Goal: Information Seeking & Learning: Learn about a topic

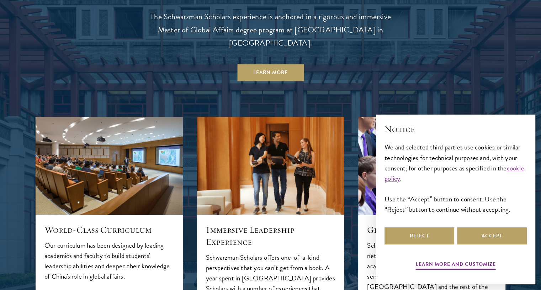
scroll to position [782, 0]
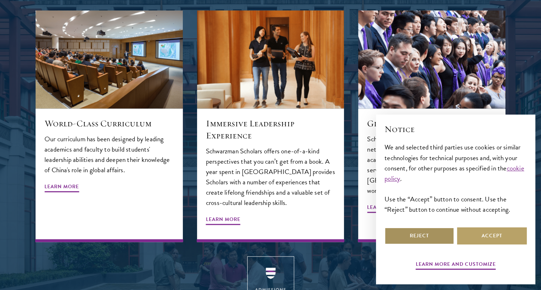
click at [435, 237] on button "Reject" at bounding box center [419, 235] width 70 height 17
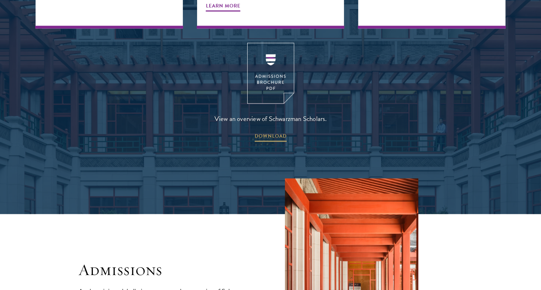
scroll to position [1173, 0]
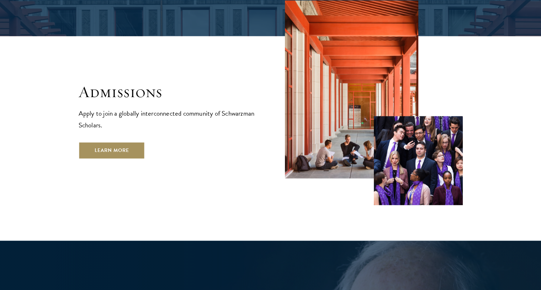
click at [122, 141] on link "Learn More" at bounding box center [112, 149] width 66 height 17
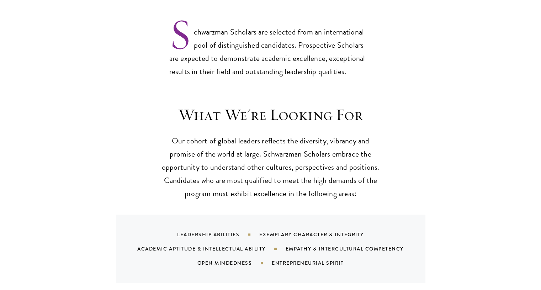
scroll to position [711, 0]
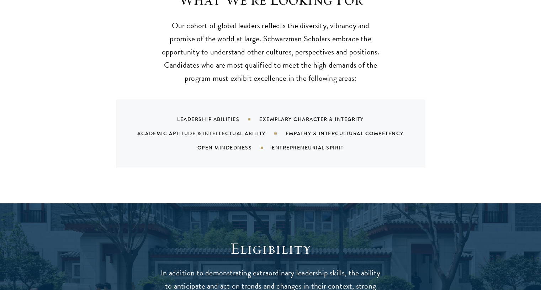
click at [214, 130] on div "Academic Aptitude & Intellectual Ability" at bounding box center [211, 133] width 148 height 7
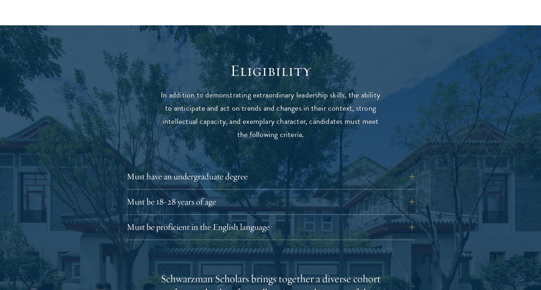
scroll to position [924, 0]
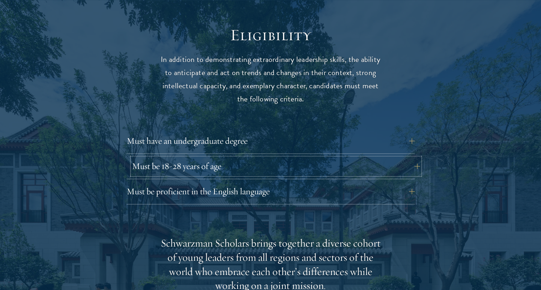
click at [262, 157] on button "Must be 18-28 years of age" at bounding box center [276, 165] width 288 height 17
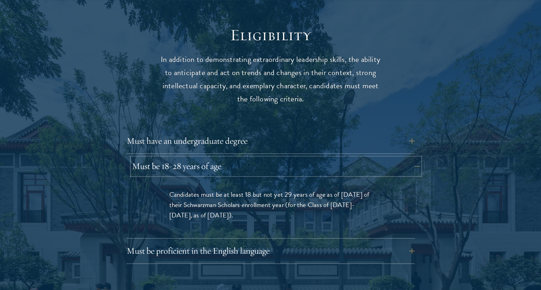
click at [262, 157] on button "Must be 18-28 years of age" at bounding box center [276, 165] width 288 height 17
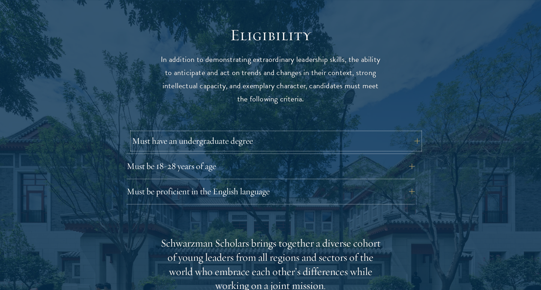
click at [247, 132] on button "Must have an undergraduate degree" at bounding box center [276, 140] width 288 height 17
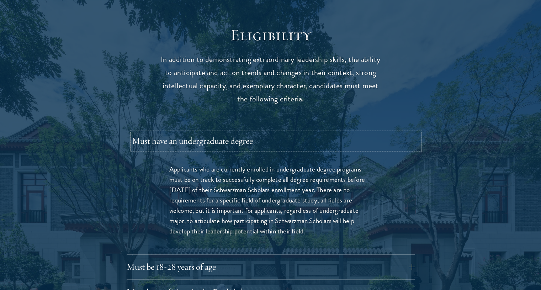
click at [247, 132] on button "Must have an undergraduate degree" at bounding box center [276, 140] width 288 height 17
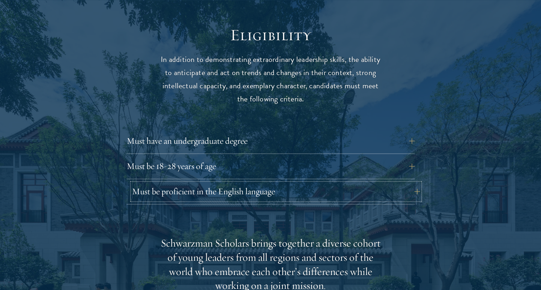
click at [238, 183] on button "Must be proficient in the English language" at bounding box center [276, 191] width 288 height 17
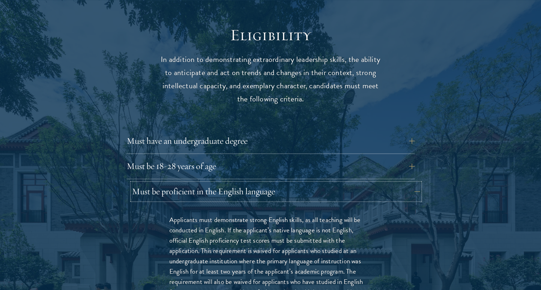
click at [237, 183] on button "Must be proficient in the English language" at bounding box center [276, 191] width 288 height 17
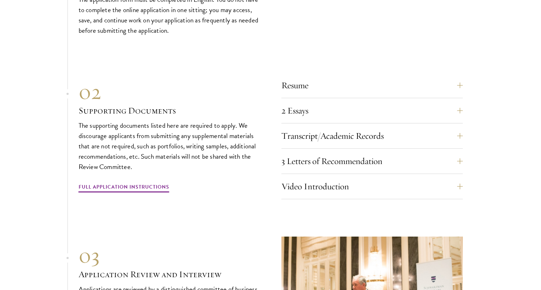
scroll to position [2204, 0]
click at [461, 102] on button "2 Essays" at bounding box center [377, 110] width 181 height 17
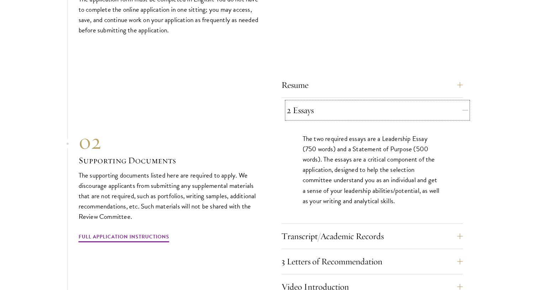
click at [461, 102] on button "2 Essays" at bounding box center [377, 110] width 181 height 17
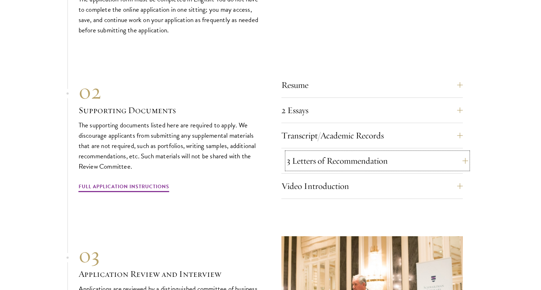
click at [455, 152] on button "3 Letters of Recommendation" at bounding box center [377, 160] width 181 height 17
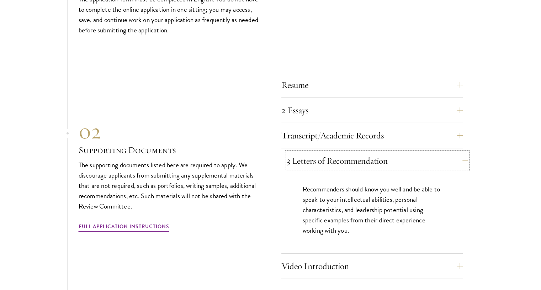
click at [454, 152] on button "3 Letters of Recommendation" at bounding box center [377, 160] width 181 height 17
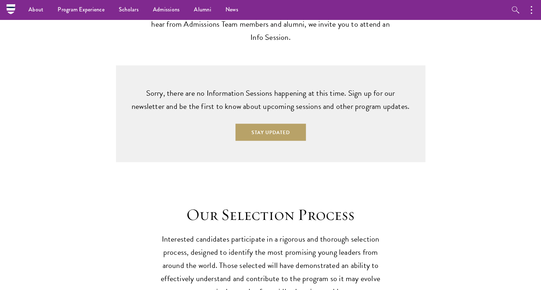
scroll to position [1777, 0]
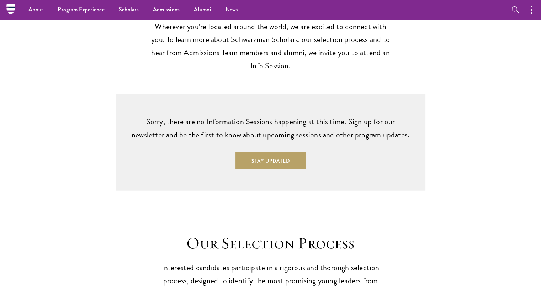
click at [103, 139] on div "Sorry, there are no Information Sessions happening at this time. Sign up for ou…" at bounding box center [271, 142] width 470 height 97
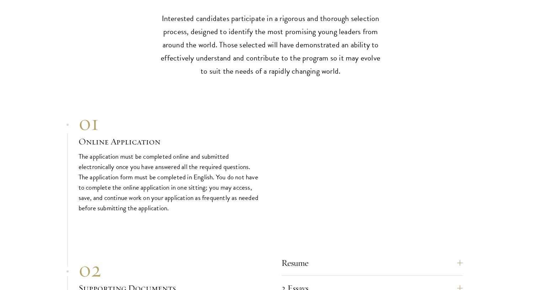
scroll to position [2204, 0]
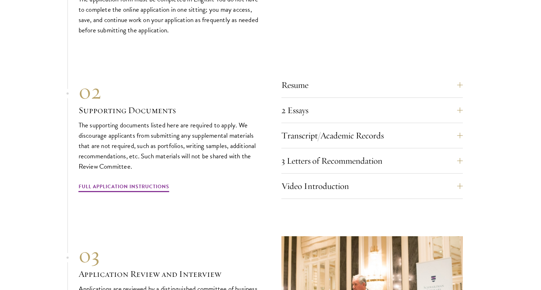
click at [40, 145] on section "01 Online Application 01 Online Application The application must be completed o…" at bounding box center [270, 152] width 541 height 440
click at [330, 152] on button "3 Letters of Recommendation" at bounding box center [377, 160] width 181 height 17
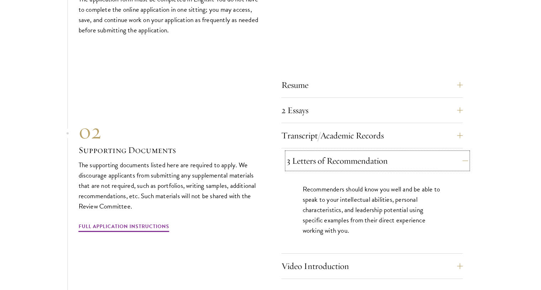
click at [330, 152] on button "3 Letters of Recommendation" at bounding box center [377, 160] width 181 height 17
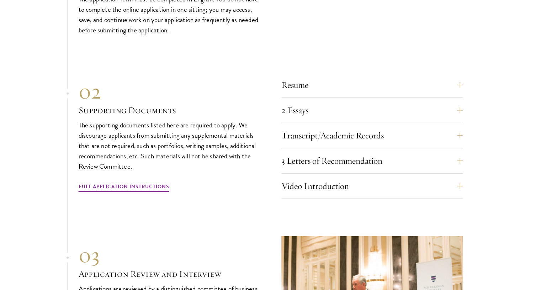
click at [233, 172] on div "02 Supporting Documents The supporting documents listed here are required to ap…" at bounding box center [169, 136] width 181 height 114
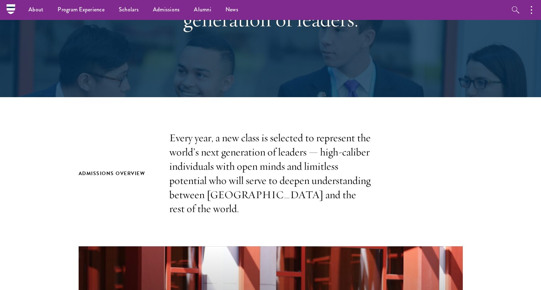
scroll to position [36, 0]
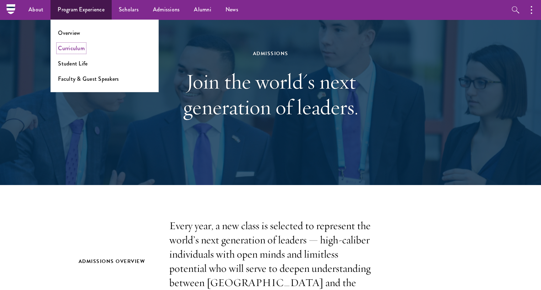
click at [78, 50] on link "Curriculum" at bounding box center [71, 48] width 27 height 8
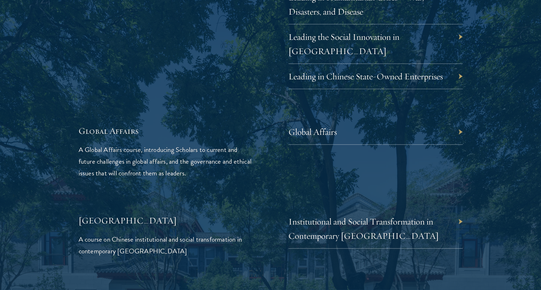
scroll to position [1600, 0]
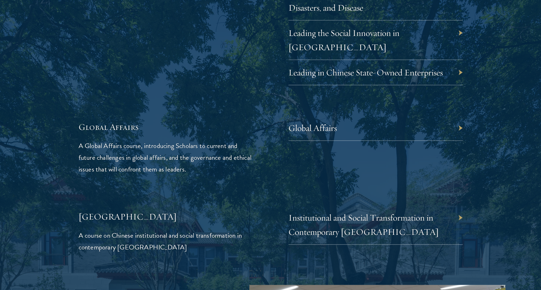
drag, startPoint x: 454, startPoint y: 202, endPoint x: 467, endPoint y: 200, distance: 12.9
click at [460, 205] on div "Institutional and Social Transformation in Contemporary China" at bounding box center [375, 224] width 174 height 39
click at [456, 205] on div "Institutional and Social Transformation in Contemporary China" at bounding box center [375, 224] width 174 height 39
click at [403, 212] on link "Institutional and Social Transformation in Contemporary China" at bounding box center [369, 224] width 150 height 25
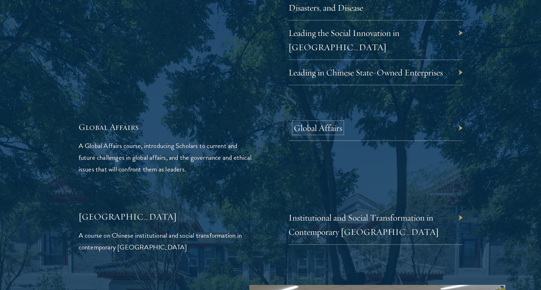
click at [330, 122] on link "Global Affairs" at bounding box center [318, 127] width 48 height 11
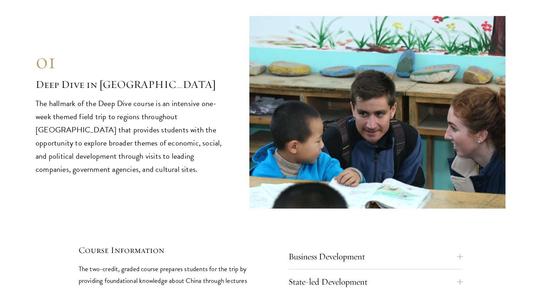
scroll to position [3022, 0]
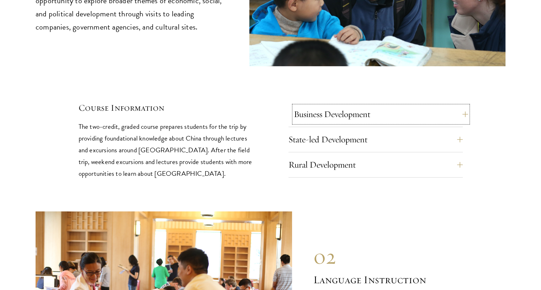
click at [388, 106] on button "Business Development" at bounding box center [381, 114] width 174 height 17
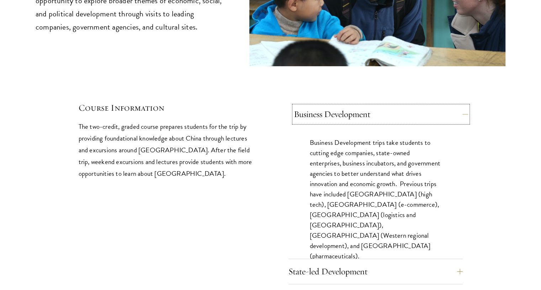
click at [384, 106] on button "Business Development" at bounding box center [381, 114] width 174 height 17
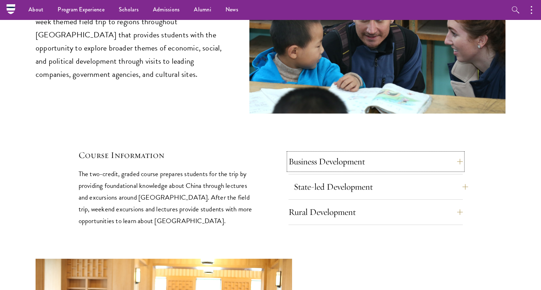
scroll to position [2915, 0]
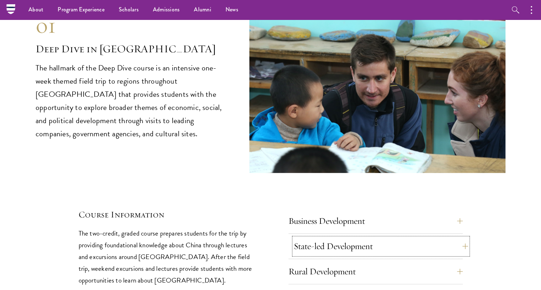
click at [350, 237] on button "State-led Development" at bounding box center [381, 245] width 174 height 17
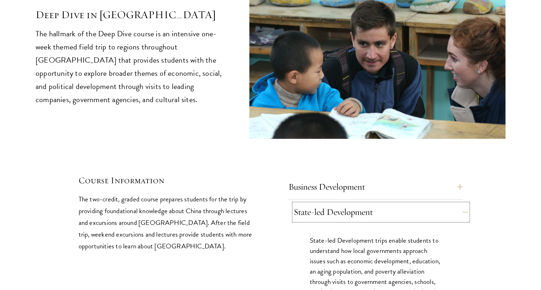
scroll to position [2950, 0]
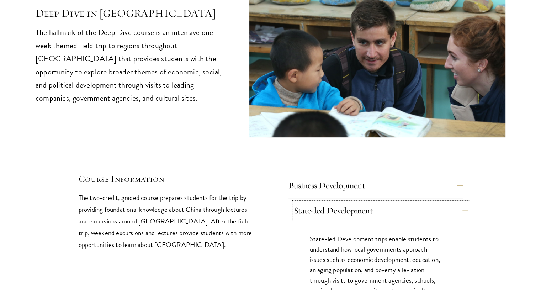
click at [339, 202] on button "State-led Development" at bounding box center [381, 210] width 174 height 17
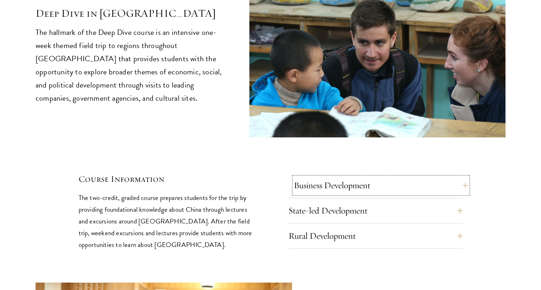
click at [334, 177] on button "Business Development" at bounding box center [381, 185] width 174 height 17
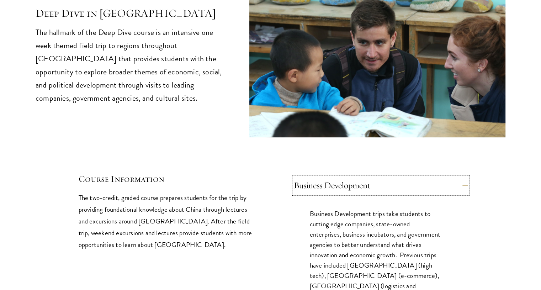
click at [332, 177] on button "Business Development" at bounding box center [381, 185] width 174 height 17
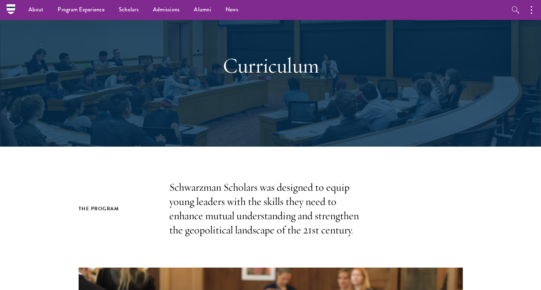
scroll to position [0, 0]
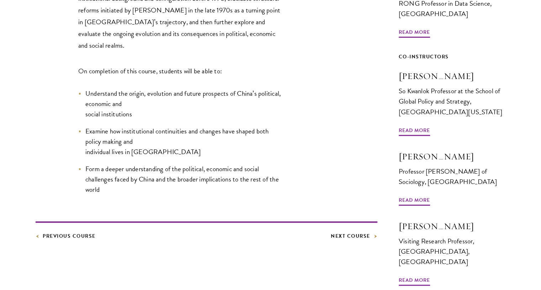
scroll to position [355, 0]
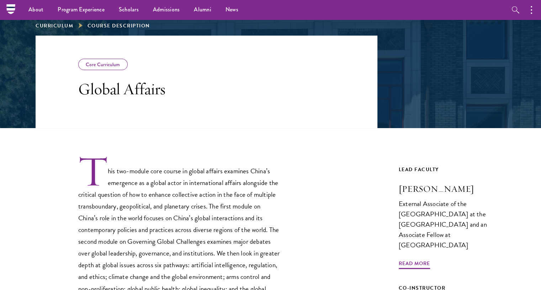
scroll to position [30, 0]
